Goal: Information Seeking & Learning: Find specific fact

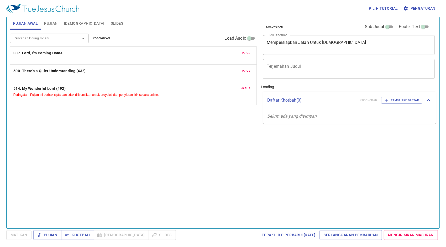
click at [120, 139] on div "Pencarian kidung rohani Pencarian kidung rohani Kosongkan Load Audio Hapus 307.…" at bounding box center [133, 127] width 247 height 194
click at [54, 20] on span "Pujian" at bounding box center [50, 23] width 13 height 7
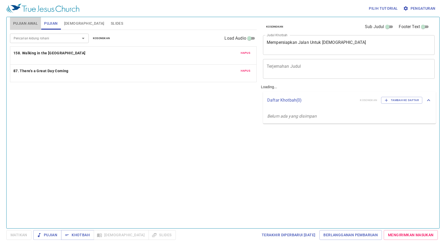
click at [24, 24] on span "Pujian Awal" at bounding box center [25, 23] width 25 height 7
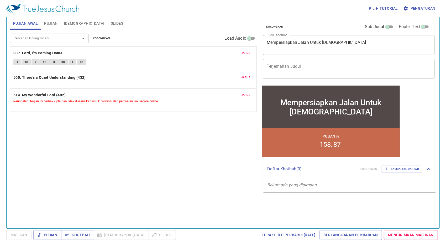
click at [37, 34] on div "Pencarian kidung rohani" at bounding box center [49, 38] width 79 height 9
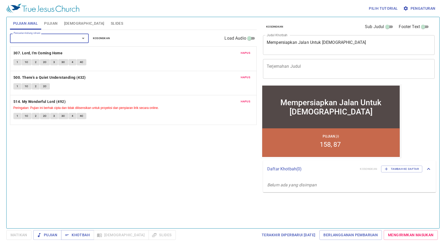
click at [82, 38] on icon "Open" at bounding box center [83, 38] width 6 height 6
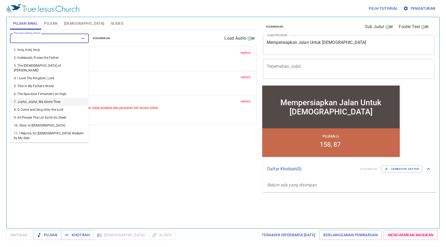
click at [53, 98] on li "7. Joyful, Joyful, We Adore Thee" at bounding box center [49, 102] width 79 height 8
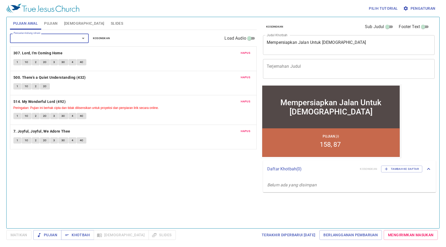
click at [129, 137] on div "1 1C 2 2C 3 3C 4 4C" at bounding box center [133, 141] width 240 height 8
click at [17, 141] on span "1" at bounding box center [18, 140] width 2 height 5
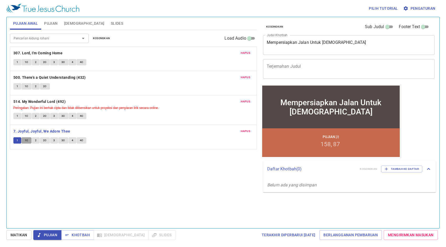
click at [28, 139] on span "1C" at bounding box center [27, 140] width 4 height 5
click at [35, 140] on span "2" at bounding box center [36, 140] width 2 height 5
click at [44, 140] on span "2C" at bounding box center [45, 140] width 4 height 5
click at [36, 140] on button "2" at bounding box center [36, 140] width 8 height 6
click at [44, 140] on span "2C" at bounding box center [45, 140] width 4 height 5
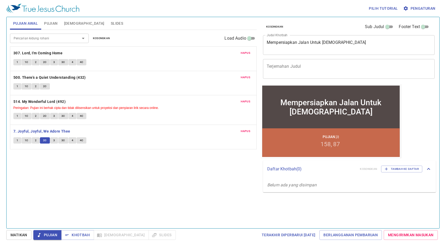
click at [248, 101] on span "Hapus" at bounding box center [245, 101] width 9 height 5
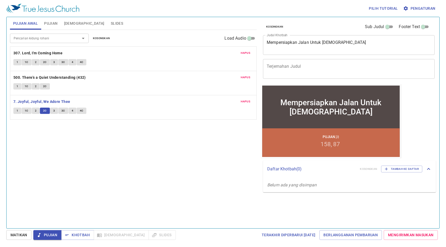
click at [245, 76] on span "Hapus" at bounding box center [245, 77] width 9 height 5
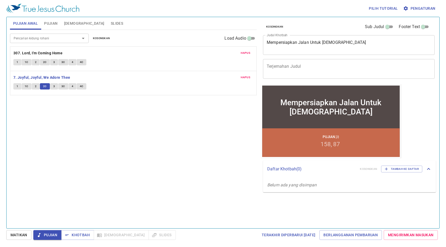
click at [251, 53] on button "Hapus" at bounding box center [246, 53] width 16 height 6
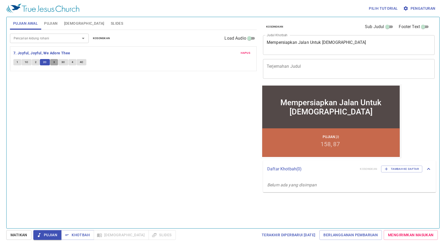
click at [54, 62] on span "3" at bounding box center [54, 62] width 2 height 5
click at [422, 13] on button "Pengaturan" at bounding box center [419, 9] width 35 height 10
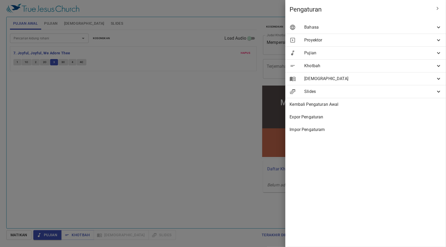
click at [345, 26] on span "Bahasa" at bounding box center [369, 27] width 131 height 6
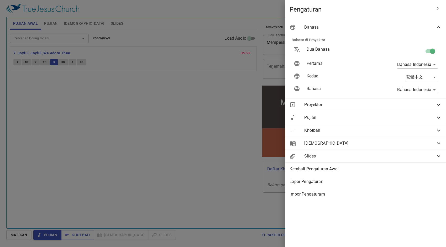
click at [427, 51] on input "checkbox" at bounding box center [433, 52] width 30 height 10
checkbox input "false"
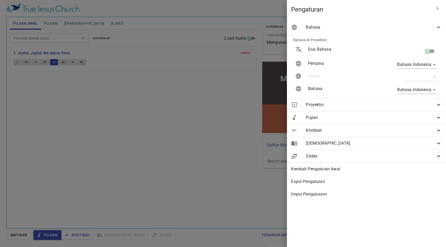
click at [63, 96] on div at bounding box center [223, 123] width 446 height 247
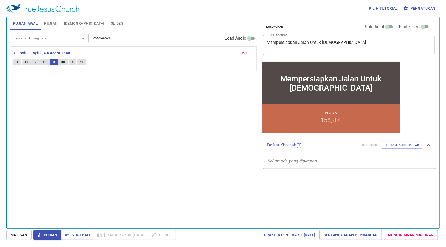
click at [55, 63] on button "3" at bounding box center [54, 62] width 8 height 6
click at [61, 62] on span "3C" at bounding box center [63, 62] width 4 height 5
click at [72, 62] on span "4" at bounding box center [73, 62] width 2 height 5
click at [85, 64] on button "4C" at bounding box center [82, 62] width 10 height 6
click at [131, 69] on div "Hapus 7. Joyful, Joyful, We Adore Thee 1 1C 2 2C 3 3C 4 4C" at bounding box center [133, 59] width 246 height 24
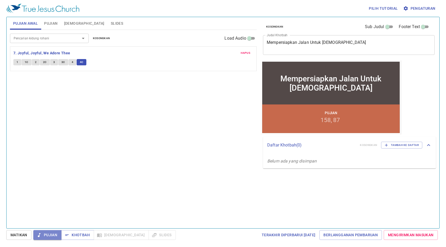
click at [56, 237] on span "Pujian" at bounding box center [48, 235] width 20 height 7
click at [57, 237] on span "Pujian" at bounding box center [48, 235] width 20 height 7
click at [15, 234] on span "Matikan" at bounding box center [18, 235] width 17 height 7
click at [130, 97] on div "Pencarian kidung rohani Pencarian kidung rohani Kosongkan Load Audio Hapus 7. J…" at bounding box center [133, 127] width 247 height 194
click at [27, 38] on input "Pencarian kidung rohani" at bounding box center [42, 38] width 60 height 6
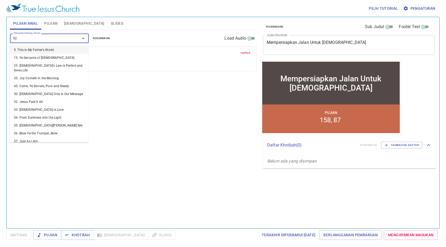
type input "521"
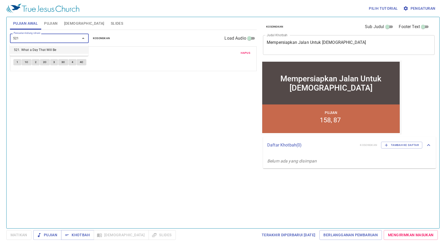
click at [50, 38] on input "521" at bounding box center [42, 38] width 60 height 6
type input "k"
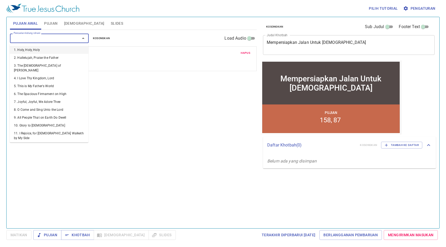
type input "d"
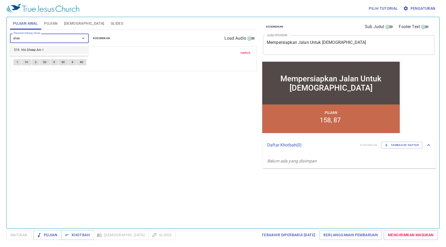
type input "sheep"
click at [50, 49] on li "519. His Sheep Am I" at bounding box center [49, 50] width 79 height 8
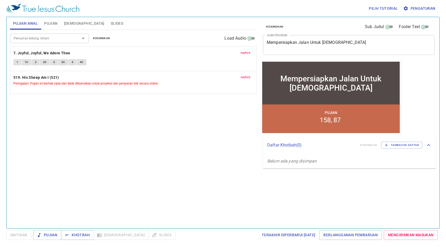
click at [50, 82] on small "Peringatan: Pujian ini berhak cipta dan tidak dilisensikan untuk proyeksi dan p…" at bounding box center [85, 84] width 145 height 4
click at [54, 78] on b "519. His Sheep Am I (521)" at bounding box center [36, 77] width 46 height 7
click at [38, 76] on b "519. His Sheep Am I (521)" at bounding box center [36, 77] width 46 height 7
click at [46, 77] on b "519. His Sheep Am I (521)" at bounding box center [36, 77] width 46 height 7
click at [113, 78] on p "519. His Sheep Am I (521) Peringatan: Pujian ini berhak cipta dan tidak dilisen…" at bounding box center [133, 80] width 240 height 12
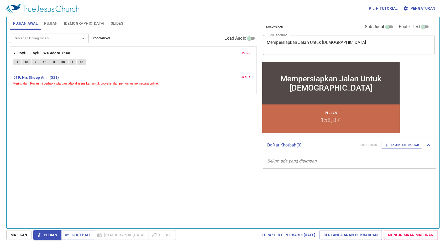
click at [123, 79] on p "519. His Sheep Am I (521) Peringatan: Pujian ini berhak cipta dan tidak dilisen…" at bounding box center [133, 80] width 240 height 12
drag, startPoint x: 123, startPoint y: 79, endPoint x: 180, endPoint y: 80, distance: 56.7
click at [180, 80] on p "519. His Sheep Am I (521) Peringatan: Pujian ini berhak cipta dan tidak dilisen…" at bounding box center [133, 80] width 240 height 12
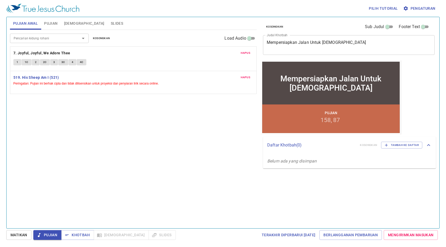
click at [245, 52] on span "Hapus" at bounding box center [245, 53] width 9 height 5
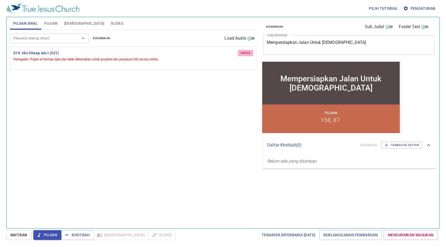
click at [245, 52] on span "Hapus" at bounding box center [245, 53] width 9 height 5
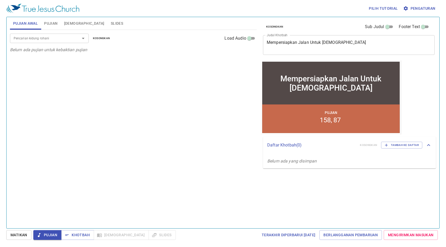
click at [124, 130] on div "Pencarian kidung rohani Pencarian kidung rohani Kosongkan Load Audio Belum ada …" at bounding box center [133, 127] width 247 height 194
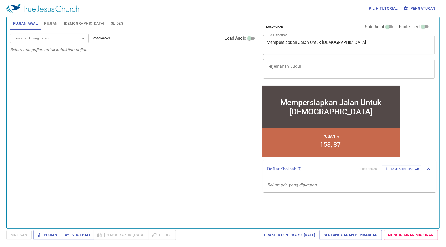
click at [94, 101] on div "Pencarian kidung rohani Pencarian kidung rohani Kosongkan Load Audio Belum ada …" at bounding box center [133, 127] width 247 height 194
click at [108, 102] on div "Pencarian kidung rohani Pencarian kidung rohani Kosongkan Load Audio Belum ada …" at bounding box center [133, 127] width 247 height 194
click at [60, 42] on div "Pencarian kidung rohani" at bounding box center [49, 38] width 79 height 9
click at [51, 27] on button "Pujian" at bounding box center [51, 23] width 20 height 13
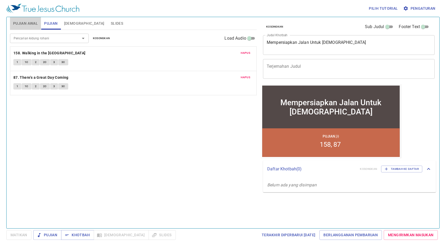
click at [26, 22] on span "Pujian Awal" at bounding box center [25, 23] width 25 height 7
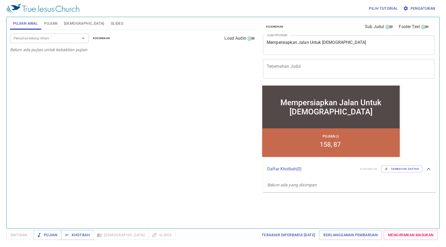
click at [32, 36] on input "Pencarian kidung rohani" at bounding box center [42, 38] width 60 height 6
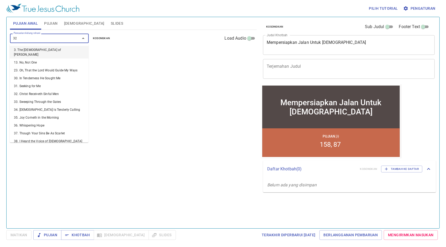
type input "322"
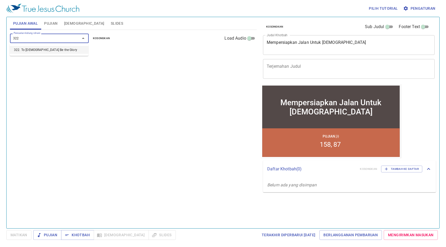
click at [40, 47] on li "322. To God Be the Glory" at bounding box center [49, 50] width 79 height 8
click at [44, 55] on b "322. To God Be the Glory" at bounding box center [51, 53] width 77 height 7
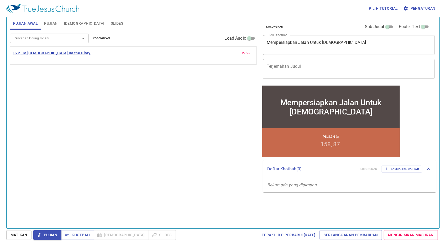
click at [40, 53] on b "322. To God Be the Glory" at bounding box center [51, 53] width 77 height 7
click at [131, 98] on div "Pencarian kidung rohani Pencarian kidung rohani Kosongkan Load Audio Hapus 322.…" at bounding box center [133, 127] width 247 height 194
click at [61, 54] on p "322. To God Be the Glory" at bounding box center [133, 53] width 240 height 7
click at [42, 57] on div "Hapus 322. To God Be the Glory" at bounding box center [133, 56] width 246 height 18
click at [49, 61] on div "Hapus 322. To God Be the Glory" at bounding box center [133, 56] width 246 height 18
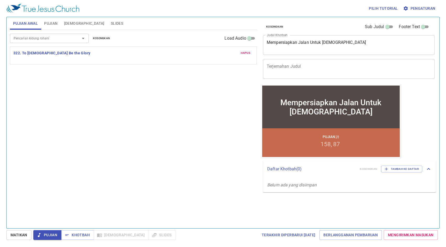
click at [98, 54] on p "322. To God Be the Glory" at bounding box center [133, 53] width 240 height 7
click at [20, 61] on button "1" at bounding box center [17, 62] width 8 height 6
click at [33, 54] on b "322. To God Be the Glory" at bounding box center [51, 53] width 77 height 7
click at [114, 168] on div "Pencarian kidung rohani Pencarian kidung rohani Kosongkan Load Audio Hapus 322.…" at bounding box center [133, 127] width 247 height 194
click at [29, 237] on button "Matikan" at bounding box center [18, 235] width 25 height 10
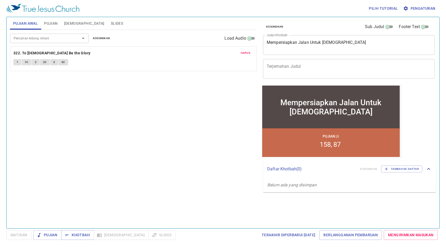
click at [19, 62] on button "1" at bounding box center [17, 62] width 8 height 6
click at [17, 63] on span "1" at bounding box center [18, 62] width 2 height 5
click at [431, 8] on span "Pengaturan" at bounding box center [419, 8] width 31 height 7
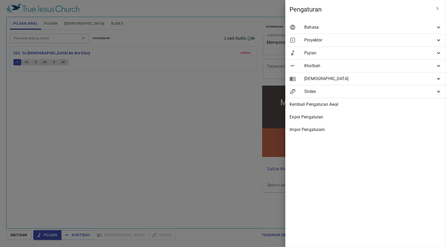
click at [381, 25] on span "Bahasa" at bounding box center [369, 27] width 131 height 6
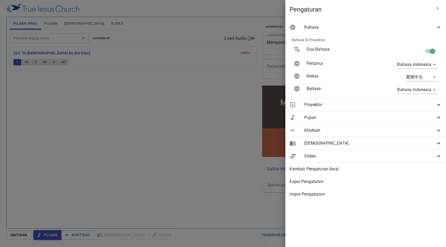
click at [429, 52] on input "checkbox" at bounding box center [433, 52] width 30 height 10
checkbox input "false"
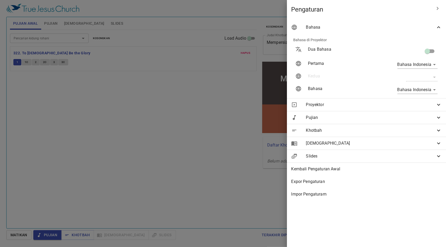
click at [164, 132] on div at bounding box center [223, 123] width 446 height 247
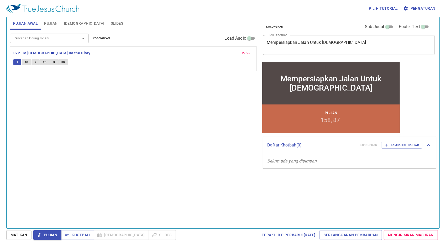
click at [18, 65] on button "1" at bounding box center [17, 62] width 8 height 6
click at [26, 64] on span "1c" at bounding box center [27, 62] width 4 height 5
click at [37, 62] on button "2" at bounding box center [36, 62] width 8 height 6
click at [44, 62] on span "2c" at bounding box center [45, 62] width 4 height 5
click at [54, 61] on span "3" at bounding box center [54, 62] width 2 height 5
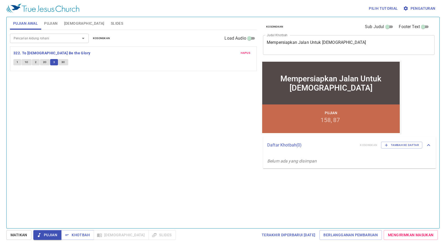
click at [61, 64] on button "3c" at bounding box center [63, 62] width 10 height 6
click at [28, 231] on button "Matikan" at bounding box center [18, 235] width 25 height 10
